Goal: Information Seeking & Learning: Learn about a topic

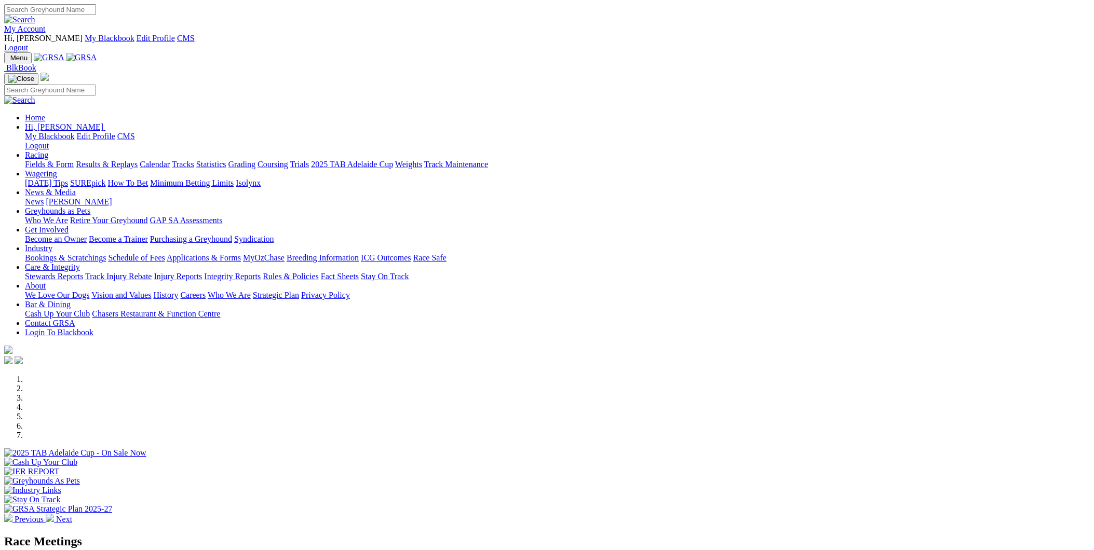
click at [80, 263] on link "Care & Integrity" at bounding box center [52, 267] width 55 height 9
click at [319, 272] on link "Rules & Policies" at bounding box center [291, 276] width 56 height 9
